Goal: Information Seeking & Learning: Learn about a topic

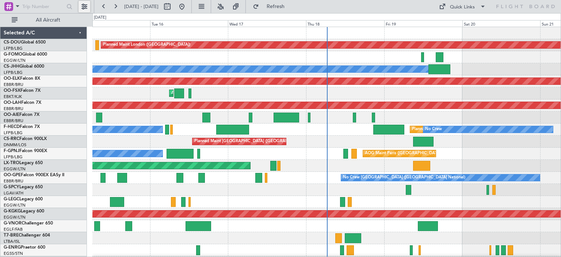
click at [81, 4] on button at bounding box center [85, 7] width 12 height 12
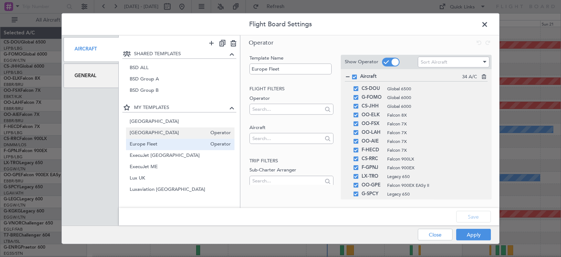
click at [148, 135] on span "[GEOGRAPHIC_DATA]" at bounding box center [168, 133] width 77 height 8
type input "[GEOGRAPHIC_DATA]"
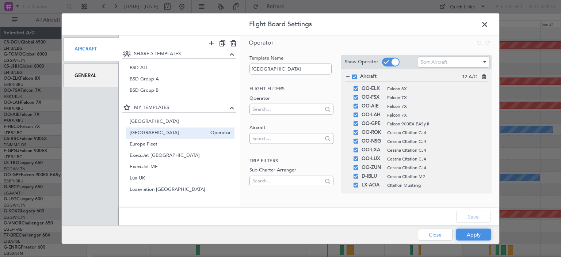
click at [479, 234] on button "Apply" at bounding box center [473, 235] width 35 height 12
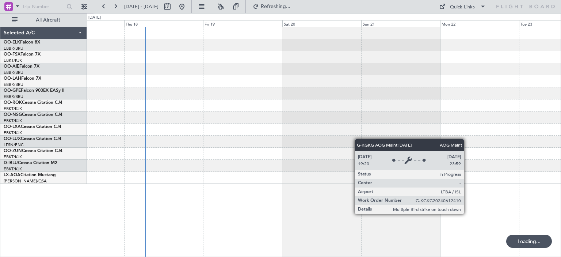
click at [241, 145] on div at bounding box center [324, 105] width 474 height 157
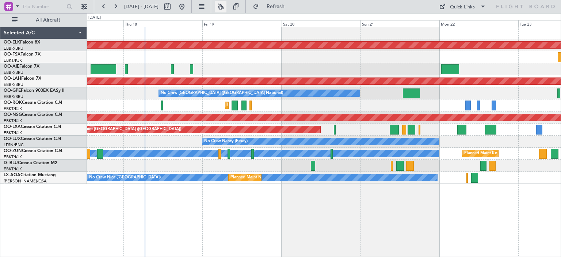
click at [227, 3] on button at bounding box center [221, 7] width 12 height 12
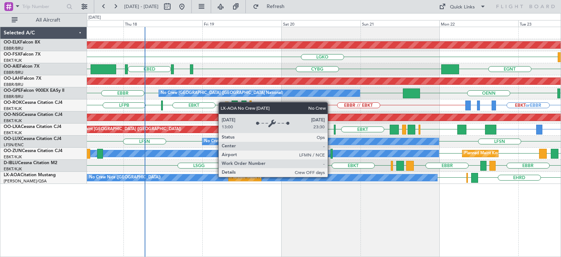
click at [331, 176] on div "No Crew Nice ([GEOGRAPHIC_DATA])" at bounding box center [262, 177] width 350 height 7
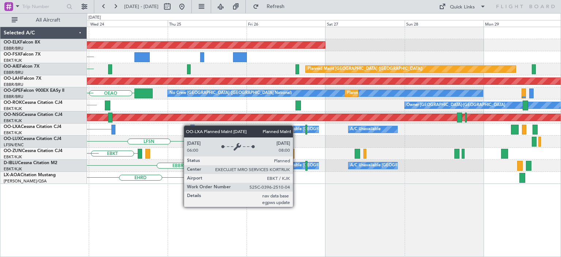
click at [187, 125] on div "Planned Maint Kortrijk-[GEOGRAPHIC_DATA] LGAV LGKO Planned Maint [GEOGRAPHIC_DA…" at bounding box center [324, 105] width 474 height 157
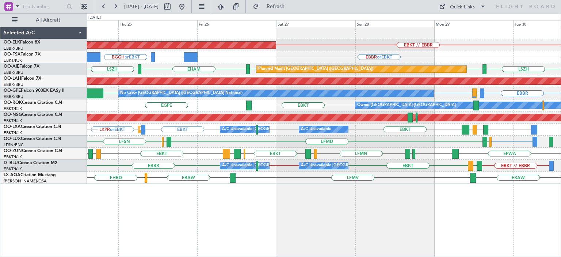
click at [376, 143] on div "LFSN ELLX LFMD ELLX LFSN" at bounding box center [324, 142] width 474 height 12
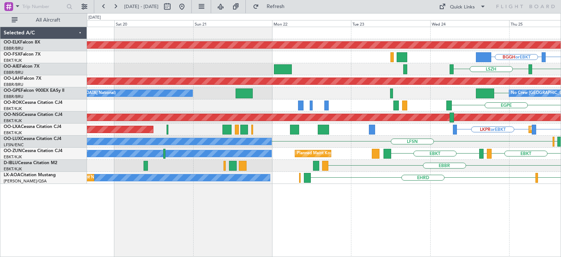
click at [552, 171] on div "Planned Maint Kortrijk-[GEOGRAPHIC_DATA] EBKT // EBBR BGBW or EBKT BGGH or EBKT…" at bounding box center [324, 105] width 474 height 157
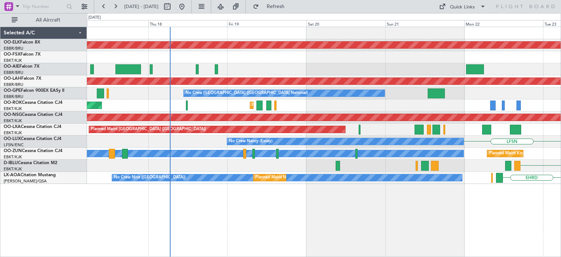
click at [513, 141] on div "Planned Maint Kortrijk-[GEOGRAPHIC_DATA] AOG Maint [GEOGRAPHIC_DATA]-[GEOGRAPHI…" at bounding box center [324, 105] width 474 height 157
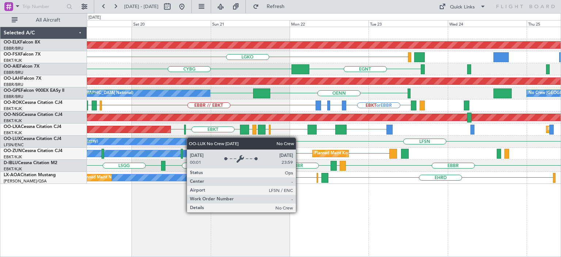
click at [199, 138] on div "Planned Maint Kortrijk-[GEOGRAPHIC_DATA] LGKO [GEOGRAPHIC_DATA] CYBG KBED CYUL …" at bounding box center [324, 105] width 474 height 157
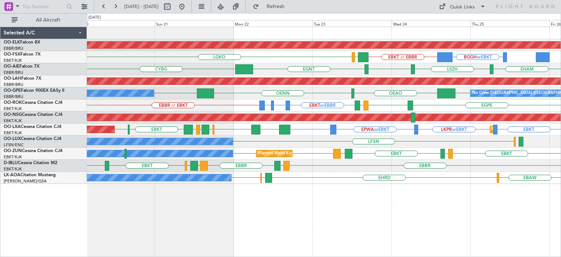
click at [371, 152] on div "Planned Maint Kortrijk-[GEOGRAPHIC_DATA] BGGH or EBKT EBKT // EBBR LGAV LGKO [G…" at bounding box center [324, 105] width 474 height 157
